Goal: Information Seeking & Learning: Learn about a topic

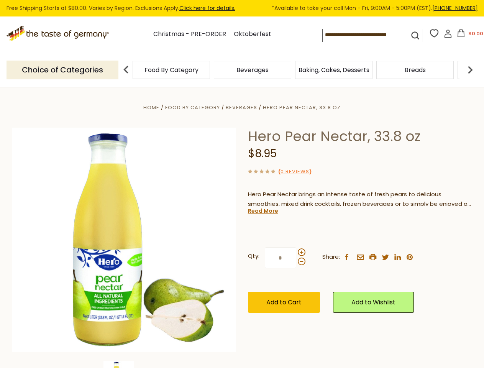
click at [242, 184] on div "Home Food By Category [GEOGRAPHIC_DATA] Hero Pear Nectar, 33.8 oz Hero Pear Nec…" at bounding box center [242, 250] width 471 height 295
click at [367, 35] on input at bounding box center [358, 34] width 73 height 11
click at [468, 35] on button "$0.00" at bounding box center [469, 34] width 33 height 11
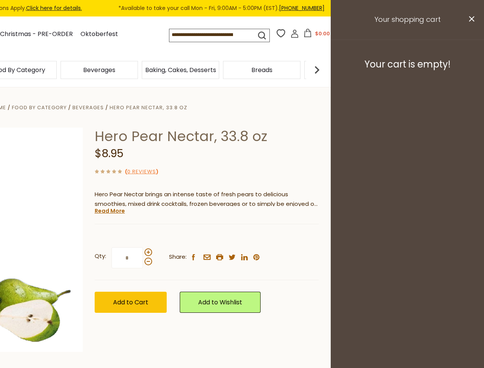
click at [140, 70] on div "Beverages" at bounding box center [99, 70] width 81 height 18
click at [242, 228] on div "Hero Pear Nectar, 33.8 oz $8.95 ( 0 Reviews ) Hero Pear Nectar brings an intens…" at bounding box center [207, 229] width 224 height 202
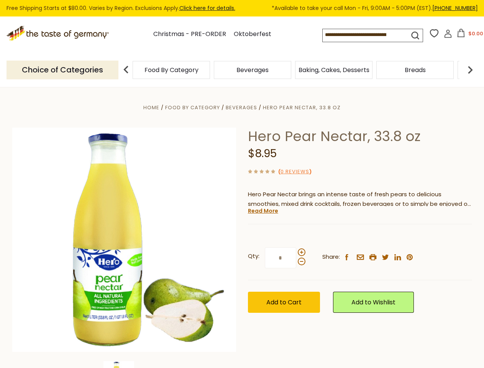
click at [124, 364] on div "Home Food By Category [GEOGRAPHIC_DATA] Hero Pear Nectar, 33.8 oz Hero Pear Nec…" at bounding box center [242, 250] width 471 height 295
click at [262, 211] on link "Read More" at bounding box center [263, 211] width 30 height 8
